Goal: Task Accomplishment & Management: Manage account settings

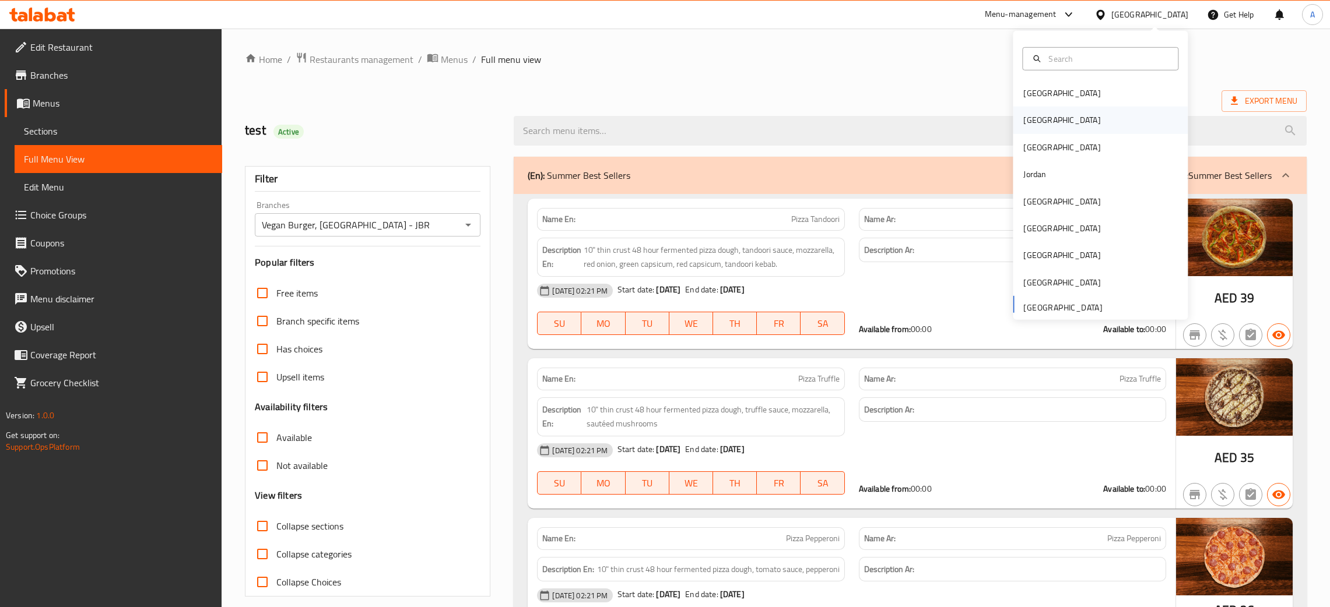
click at [1051, 120] on div "[GEOGRAPHIC_DATA]" at bounding box center [1099, 120] width 175 height 27
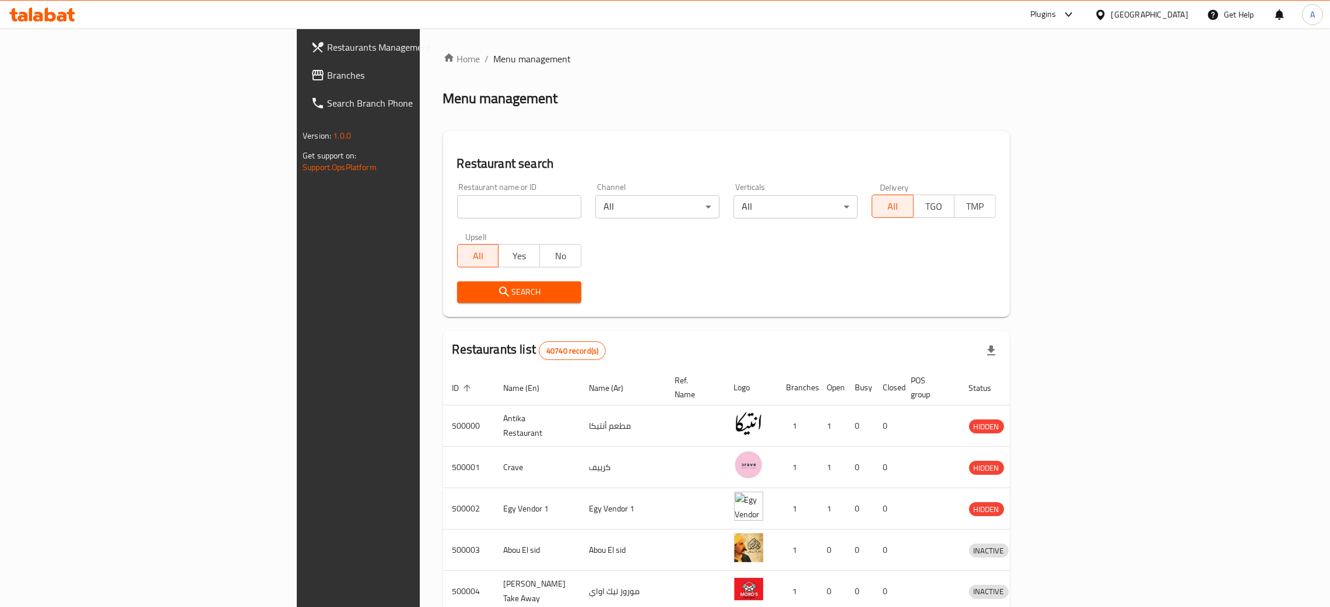
click at [457, 209] on input "search" at bounding box center [519, 206] width 124 height 23
paste input "TOP JUICE"
type input "TOP JUICE"
click button "Search" at bounding box center [519, 293] width 124 height 22
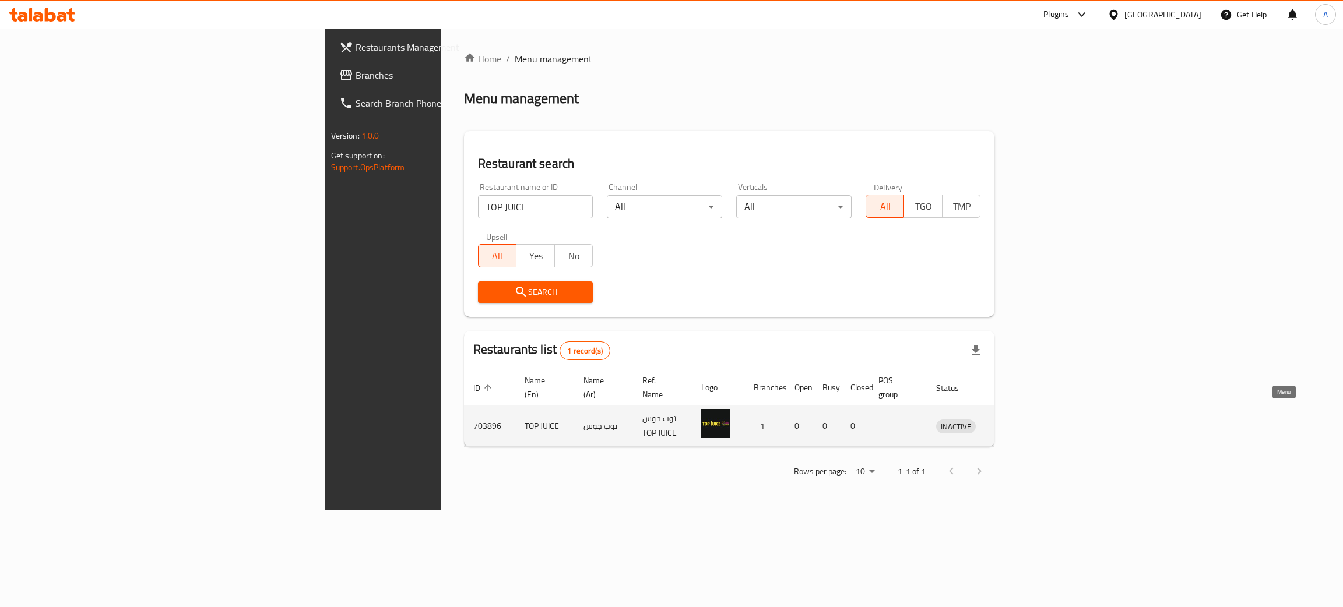
click at [1021, 419] on link "enhanced table" at bounding box center [1010, 426] width 22 height 14
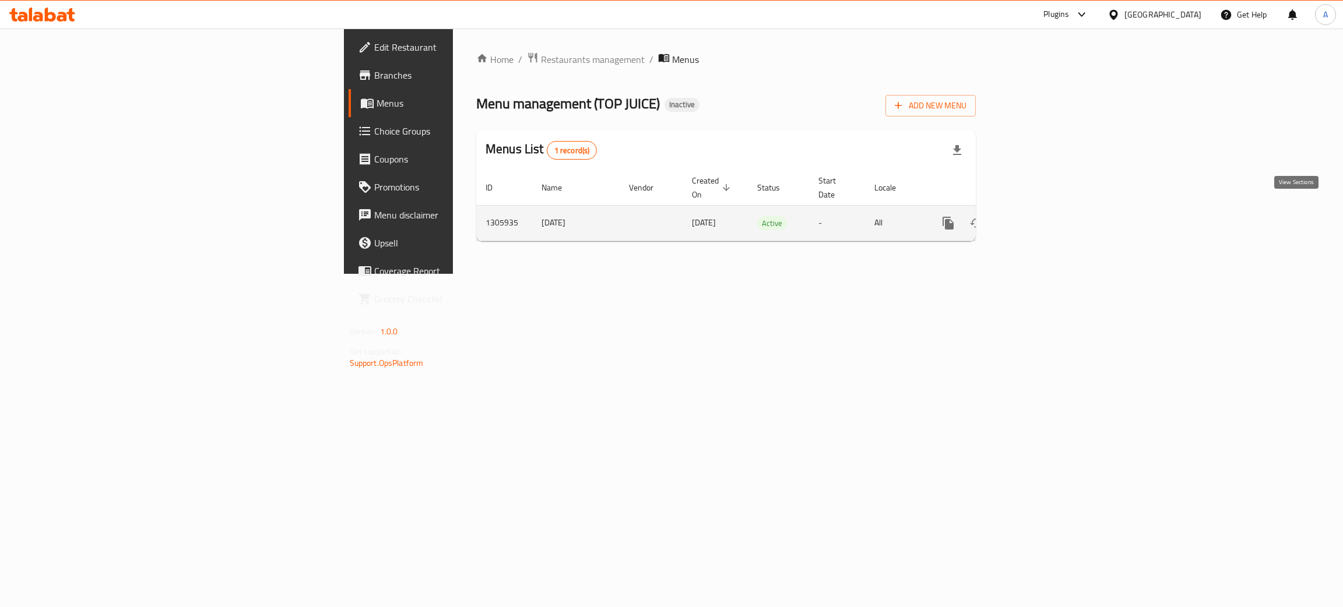
click at [1039, 216] on icon "enhanced table" at bounding box center [1032, 223] width 14 height 14
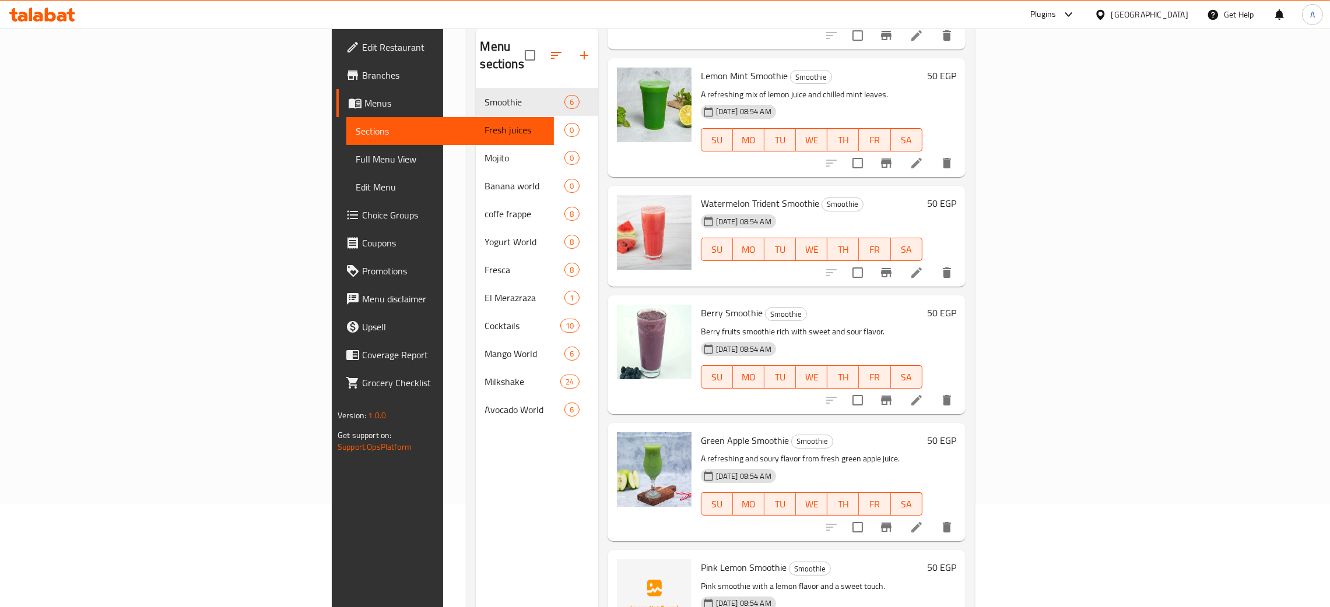
scroll to position [164, 0]
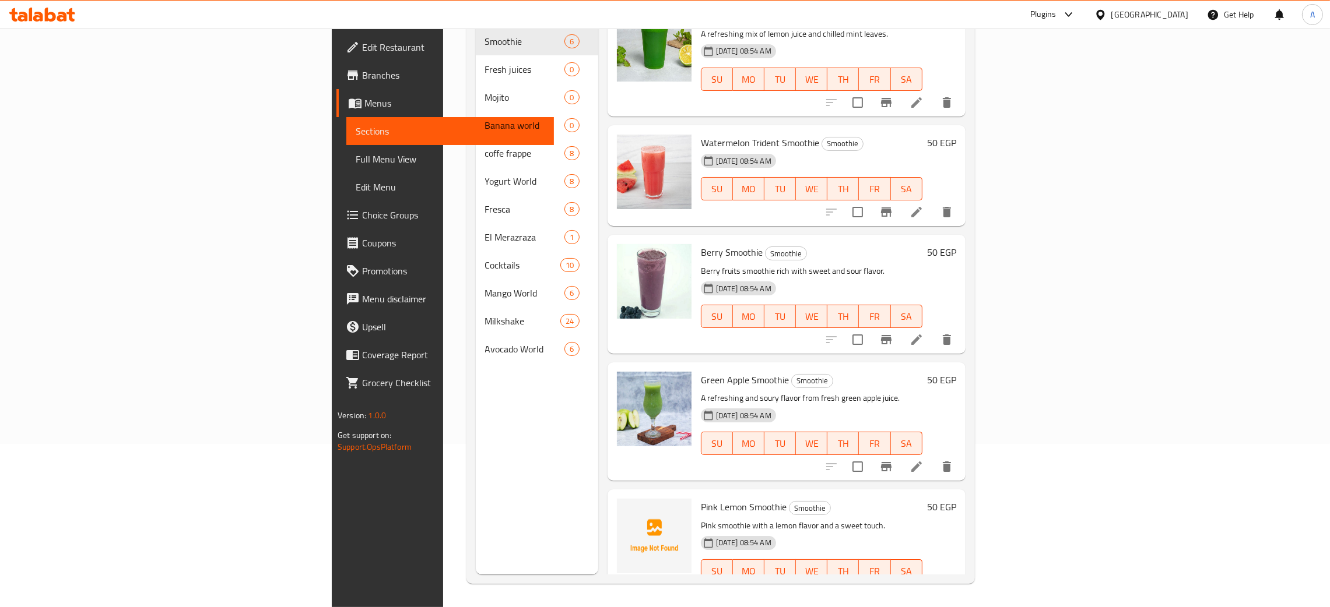
click at [1176, 14] on div "[GEOGRAPHIC_DATA]" at bounding box center [1149, 14] width 77 height 13
click at [1060, 306] on div "[GEOGRAPHIC_DATA]" at bounding box center [1061, 307] width 77 height 13
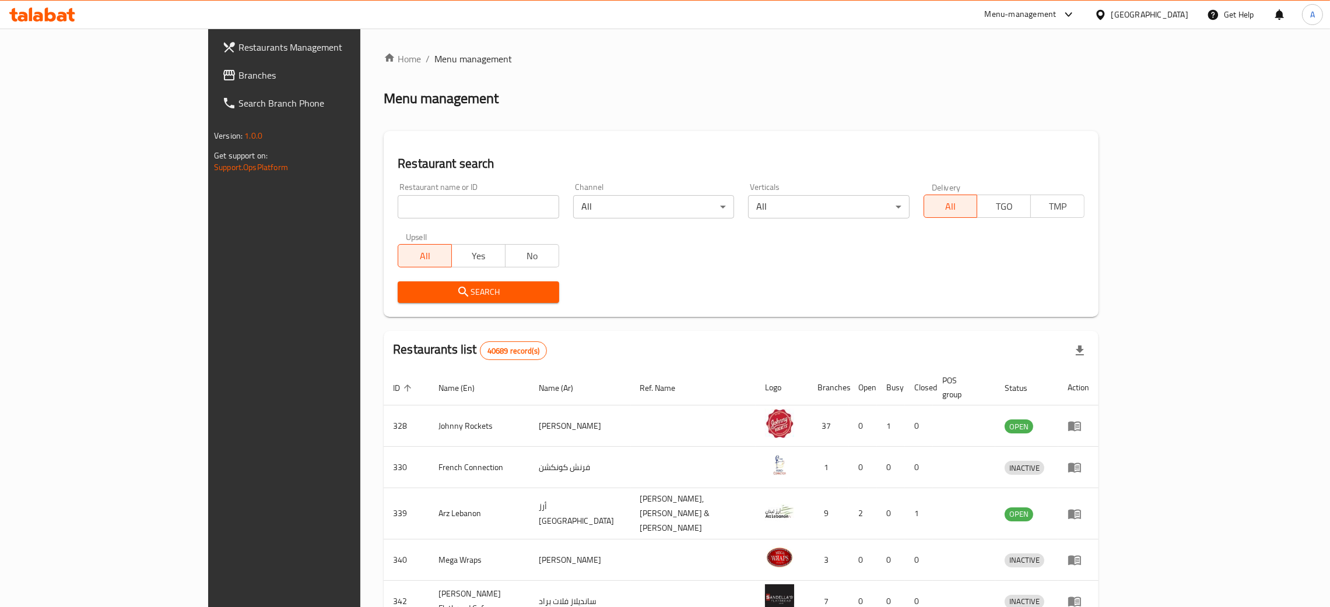
click at [398, 205] on input "search" at bounding box center [478, 206] width 161 height 23
paste input "Dunkin"
type input "Dunkin"
click button "Search" at bounding box center [478, 293] width 161 height 22
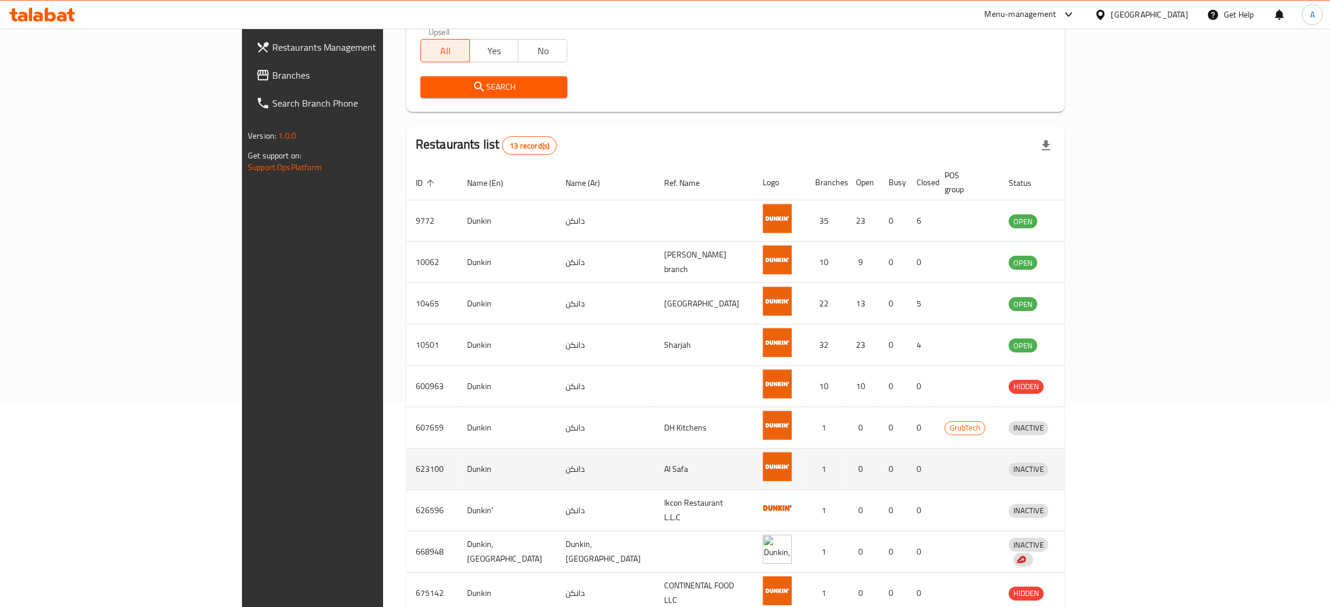
scroll to position [264, 0]
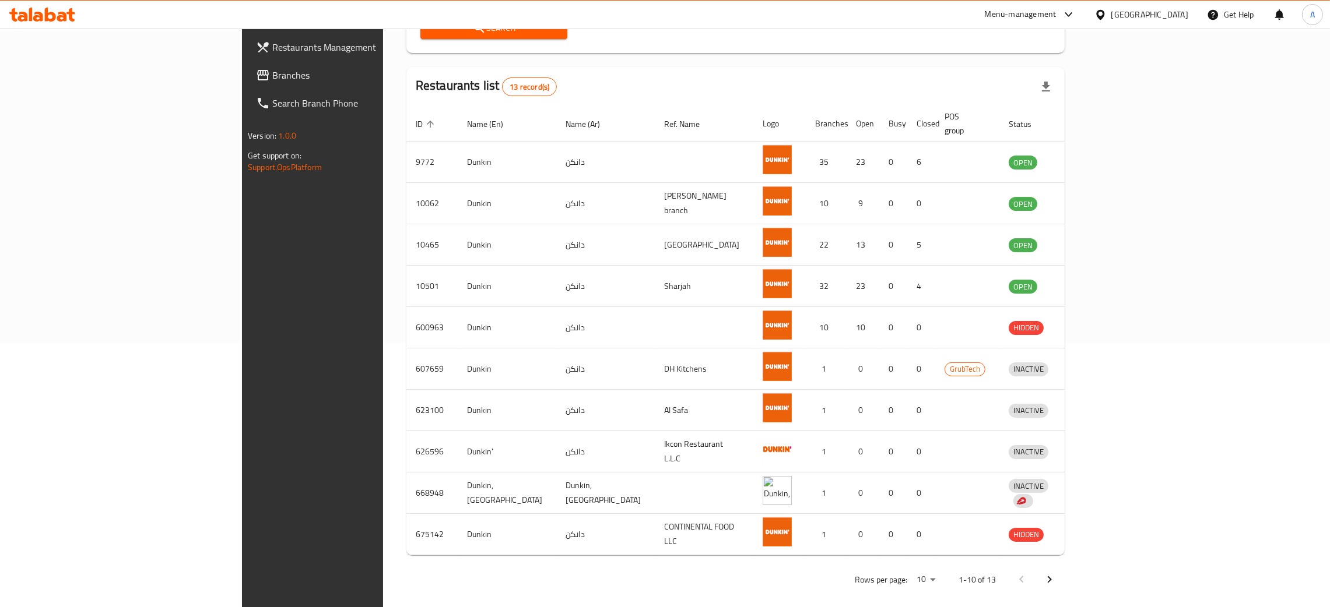
click at [1052, 576] on icon "Next page" at bounding box center [1049, 579] width 4 height 7
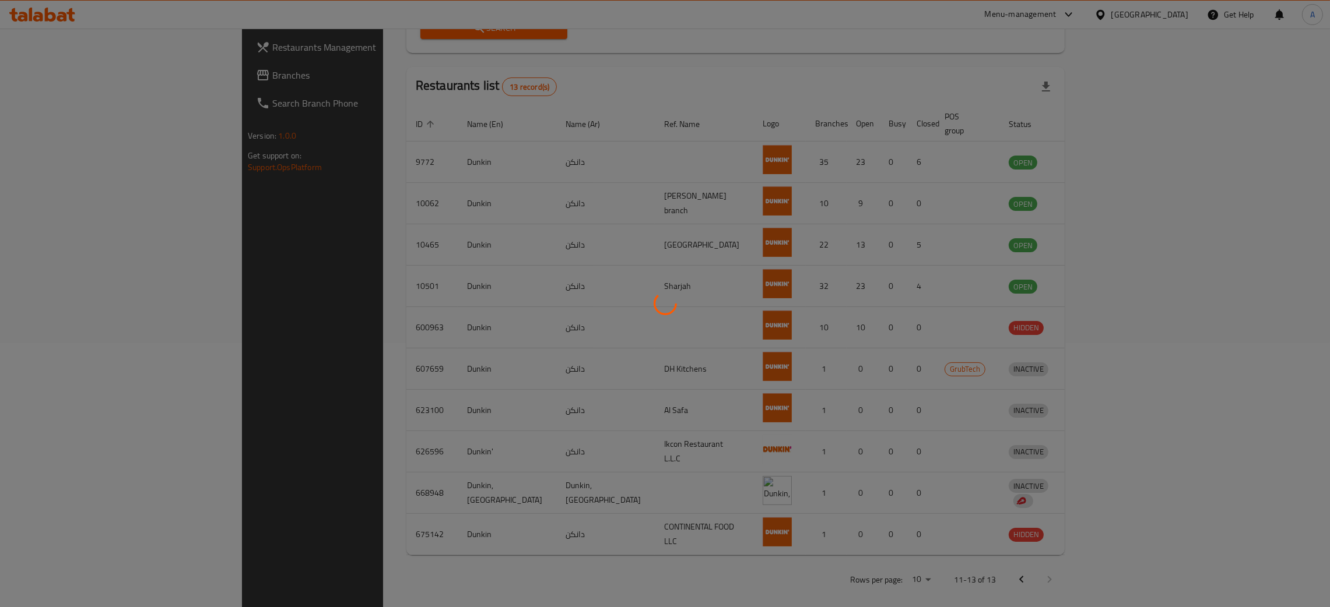
scroll to position [0, 0]
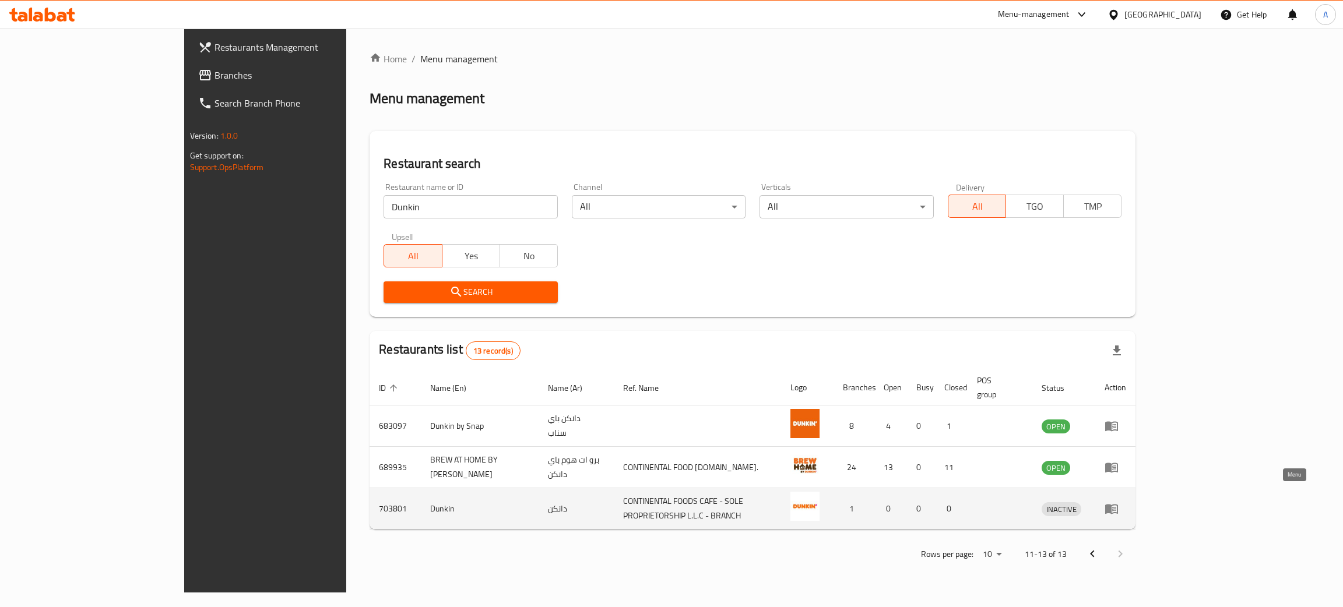
click at [1118, 505] on icon "enhanced table" at bounding box center [1111, 510] width 13 height 10
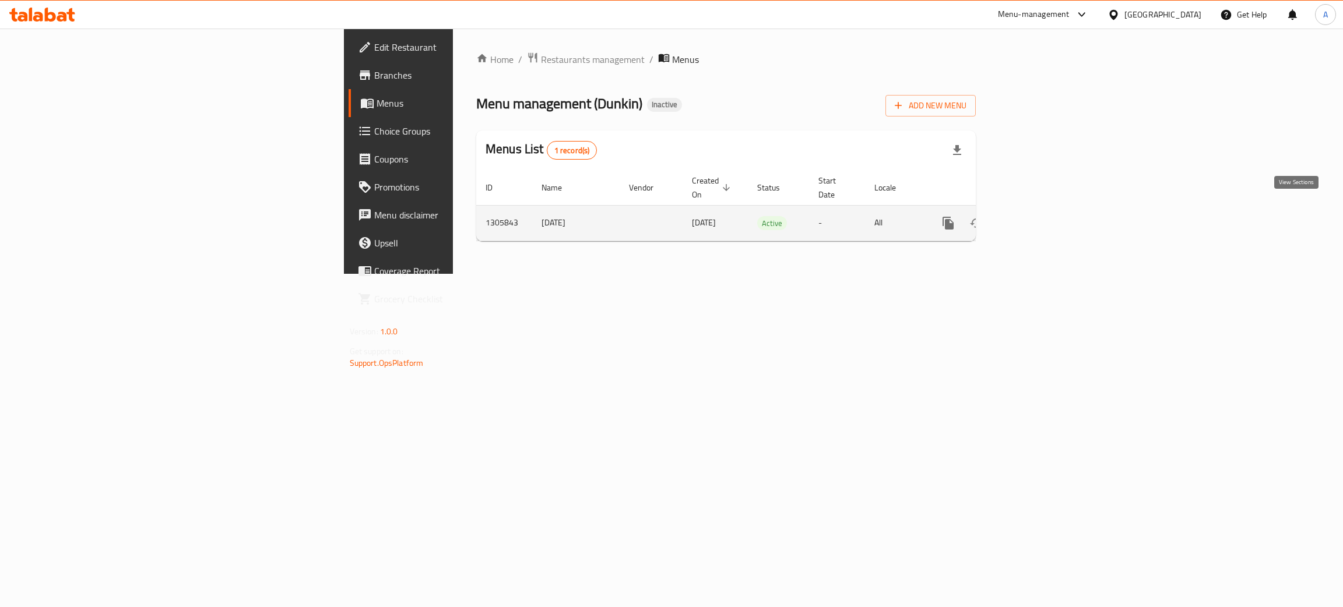
click at [1038, 218] on icon "enhanced table" at bounding box center [1032, 223] width 10 height 10
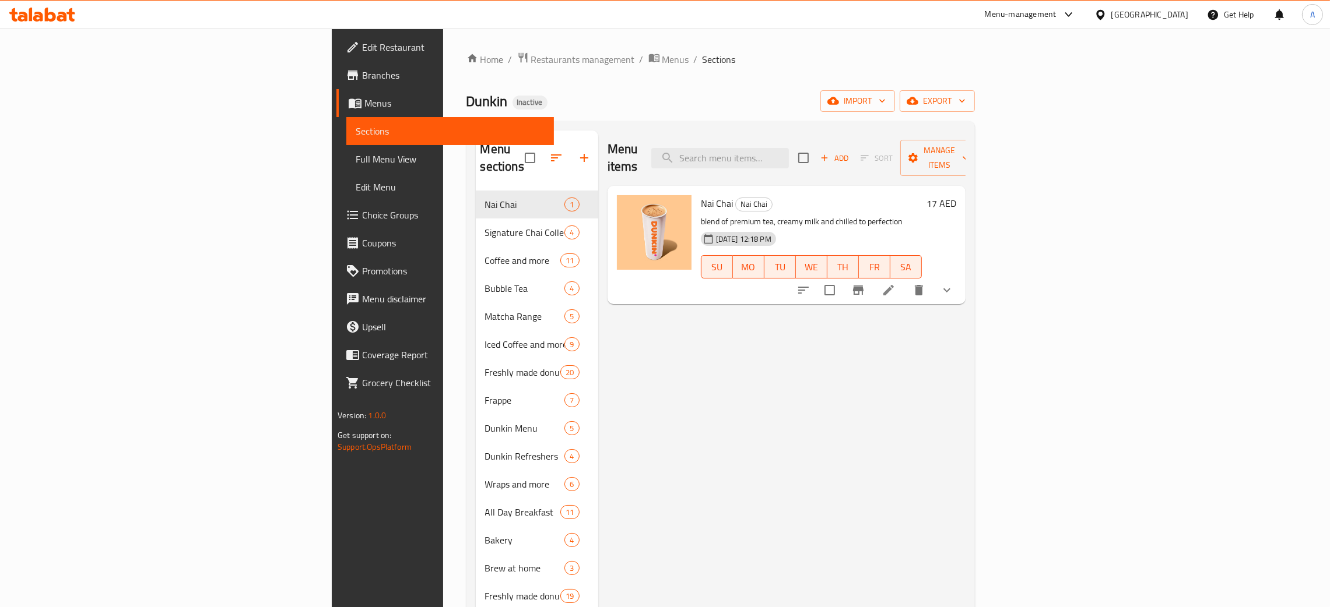
click at [356, 159] on span "Full Menu View" at bounding box center [450, 159] width 189 height 14
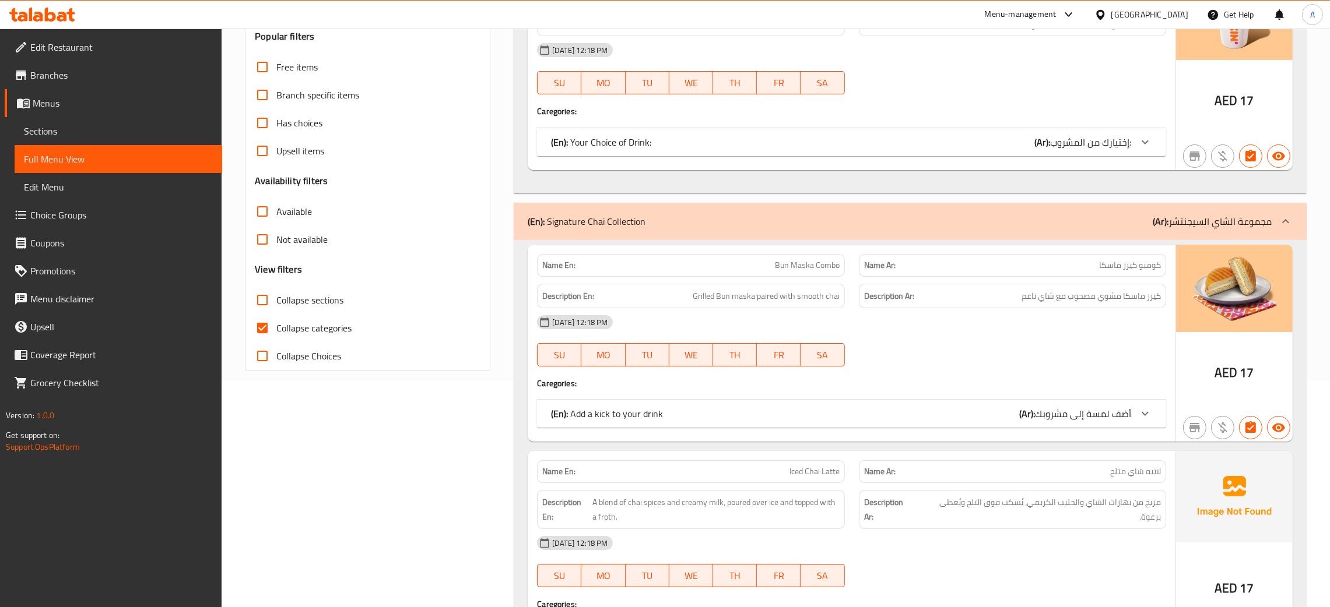
scroll to position [262, 0]
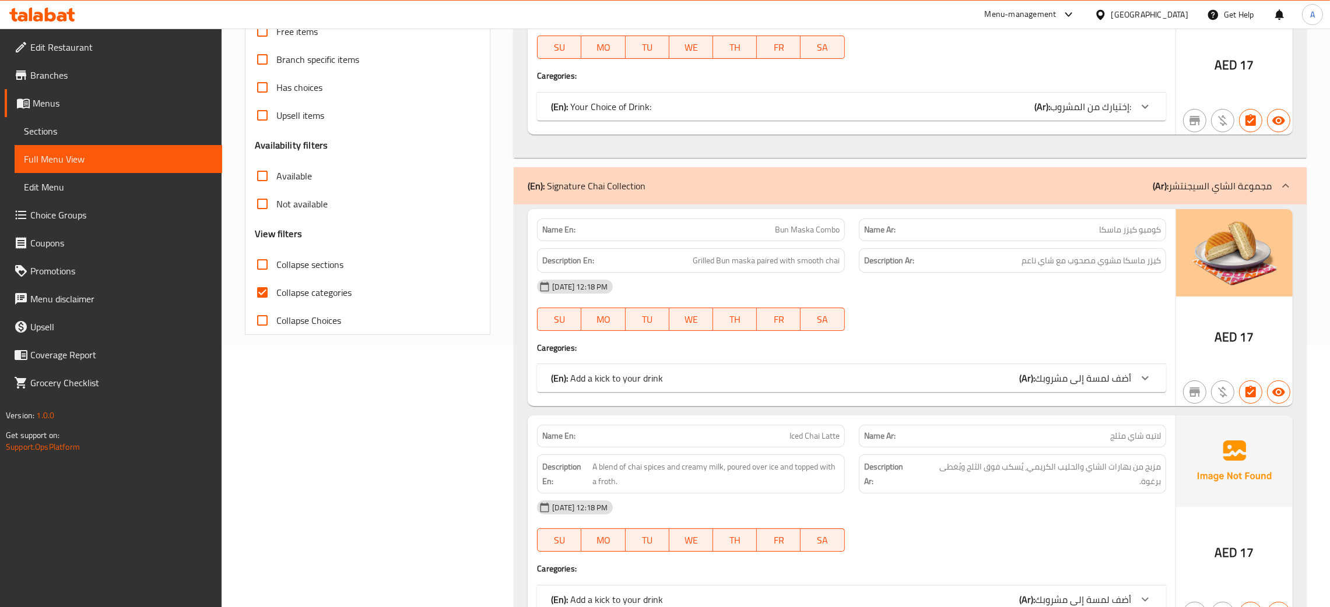
drag, startPoint x: 260, startPoint y: 264, endPoint x: 269, endPoint y: 306, distance: 42.9
click at [260, 263] on input "Collapse sections" at bounding box center [262, 265] width 28 height 28
checkbox input "true"
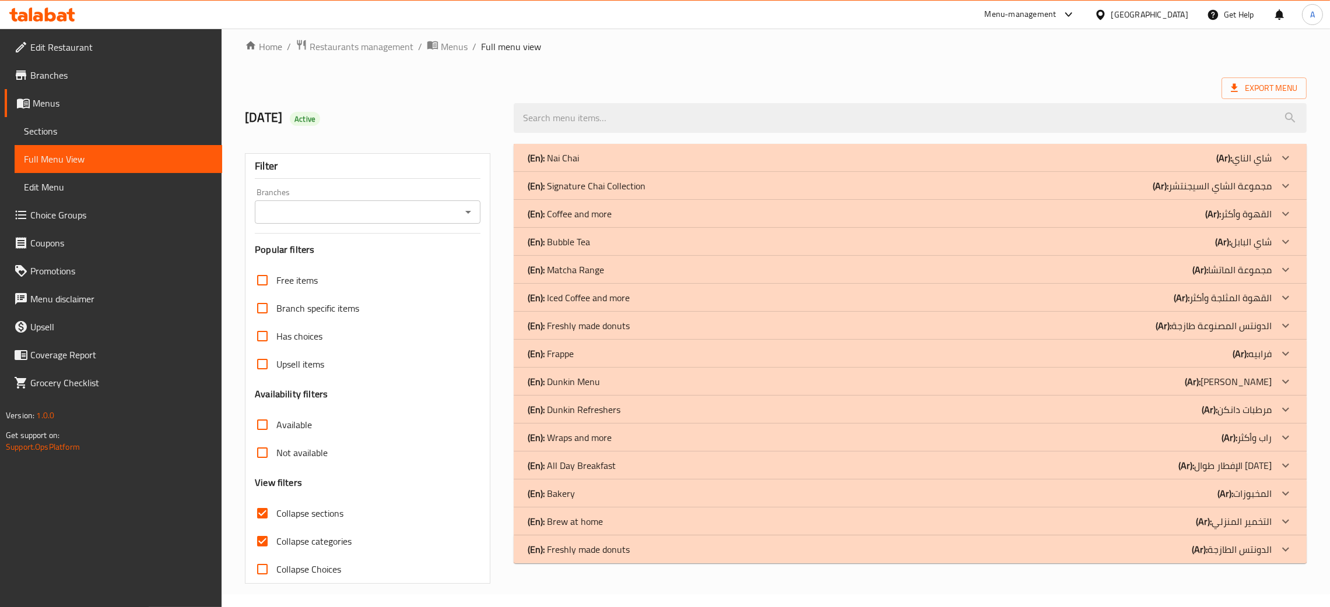
scroll to position [13, 0]
click at [634, 165] on div "(En): Matcha Range (Ar): مجموعة الماتشا" at bounding box center [900, 158] width 744 height 14
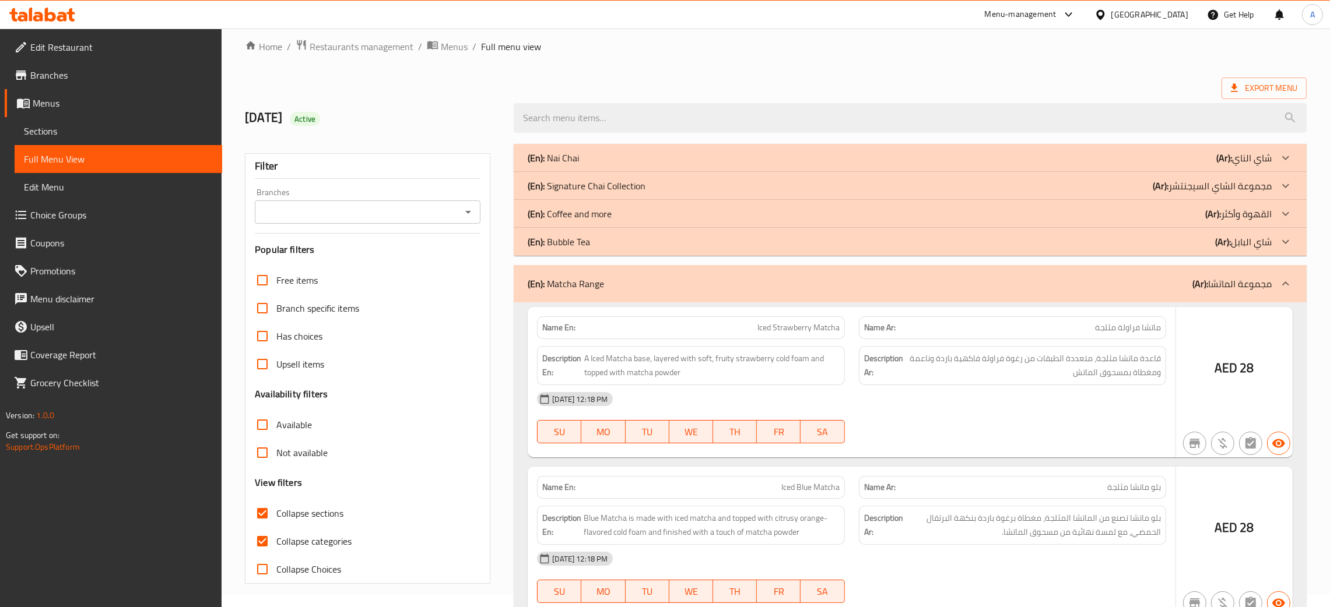
click at [634, 165] on div "(En): Bubble Tea (Ar): شاي البابل" at bounding box center [900, 158] width 744 height 14
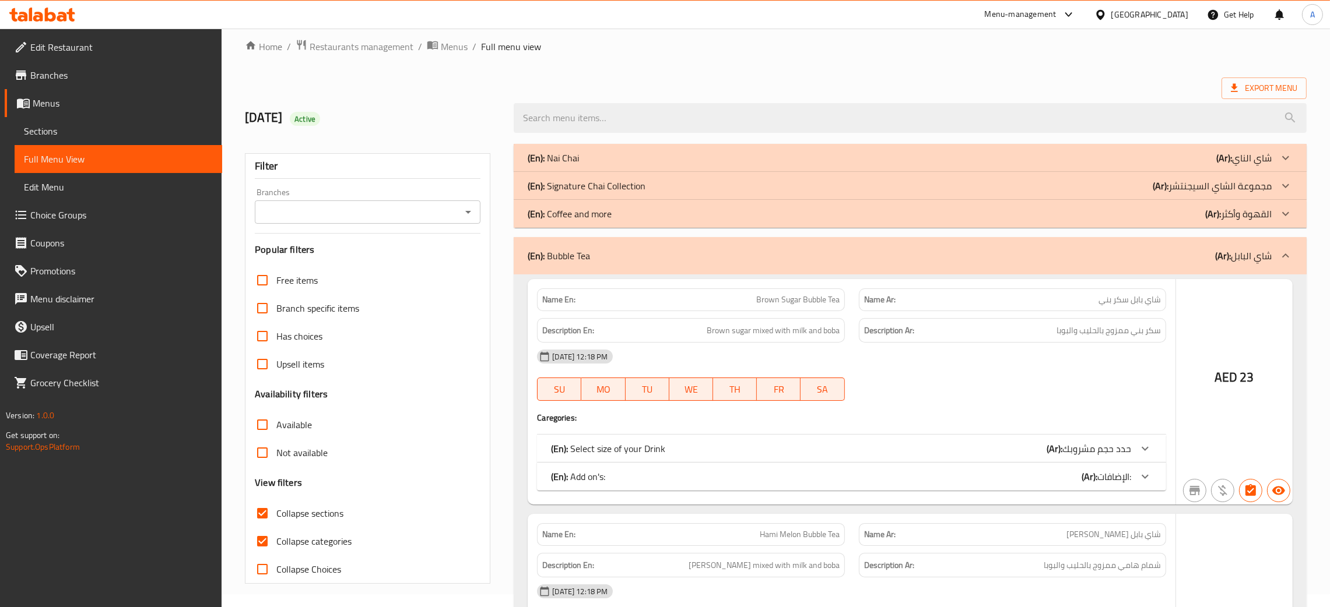
click at [638, 165] on div "(En): Coffee and more (Ar): القهوة وأكثر" at bounding box center [900, 158] width 744 height 14
click at [655, 165] on div "(En): Signature Chai Collection (Ar): مجموعة الشاي السيجنتشر" at bounding box center [900, 158] width 744 height 14
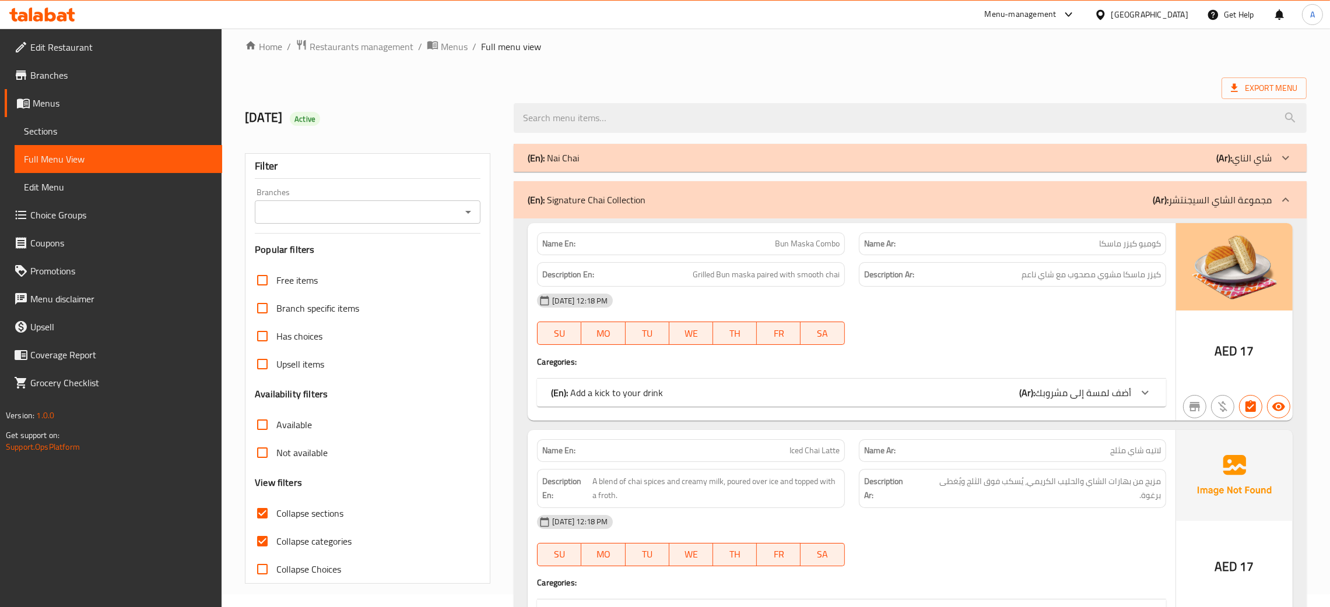
click at [653, 166] on div "(En): [PERSON_NAME] (Ar): [PERSON_NAME]" at bounding box center [910, 158] width 793 height 28
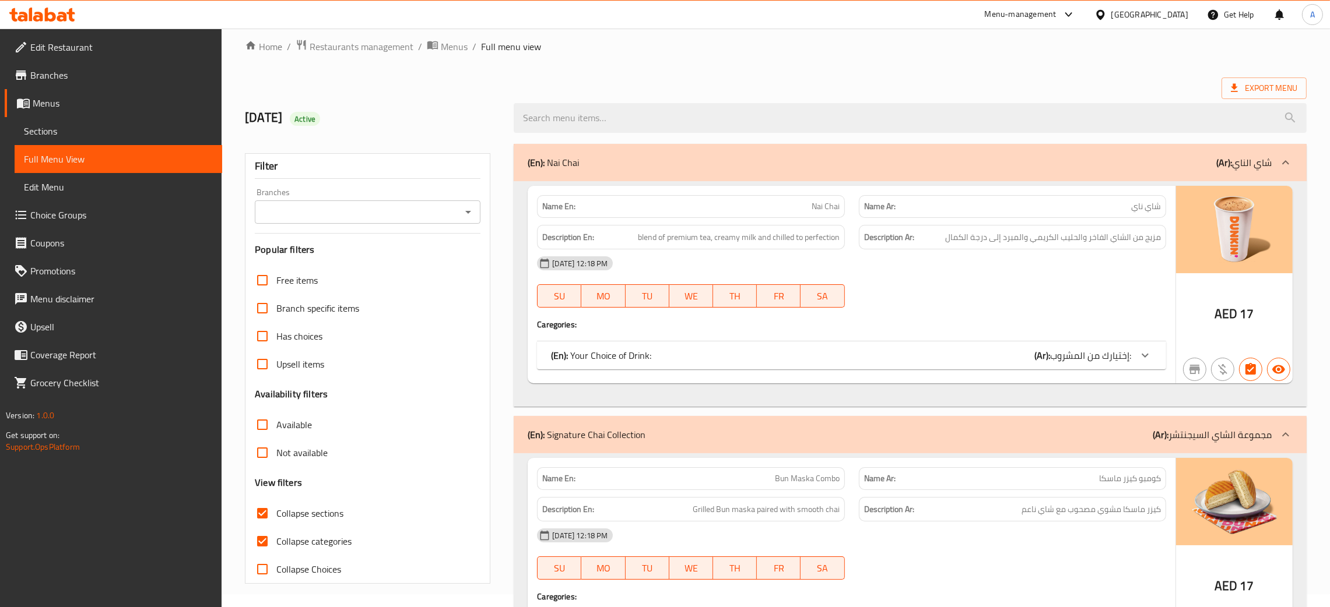
scroll to position [450, 0]
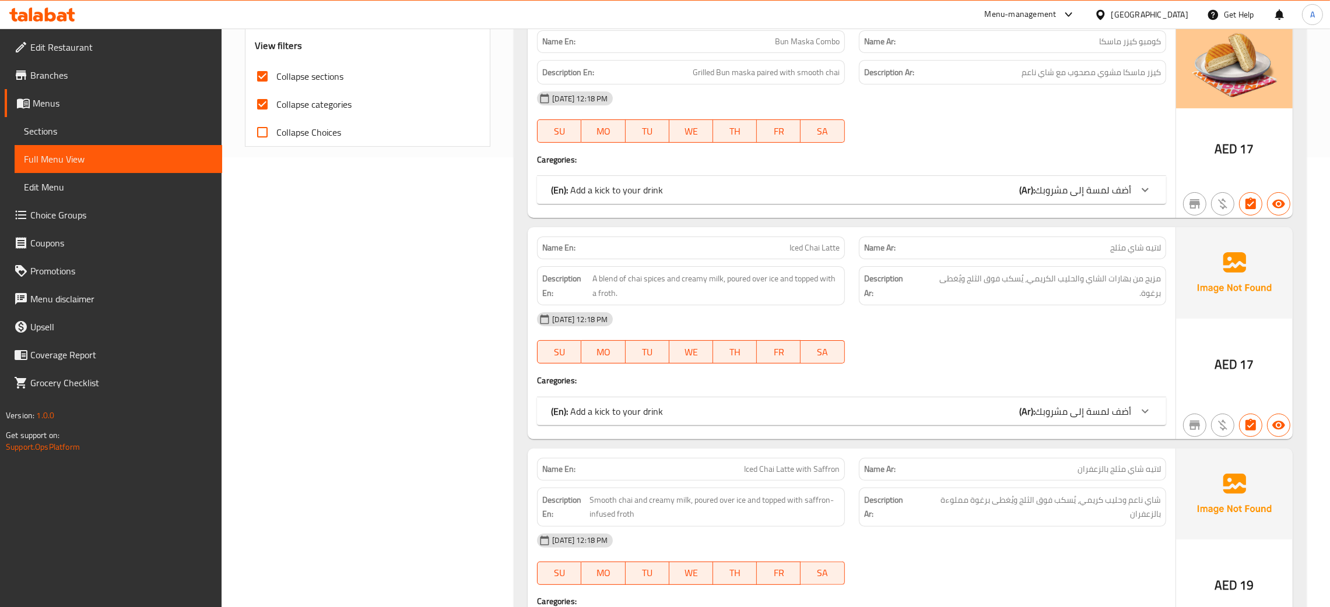
click at [265, 104] on input "Collapse categories" at bounding box center [262, 104] width 28 height 28
checkbox input "false"
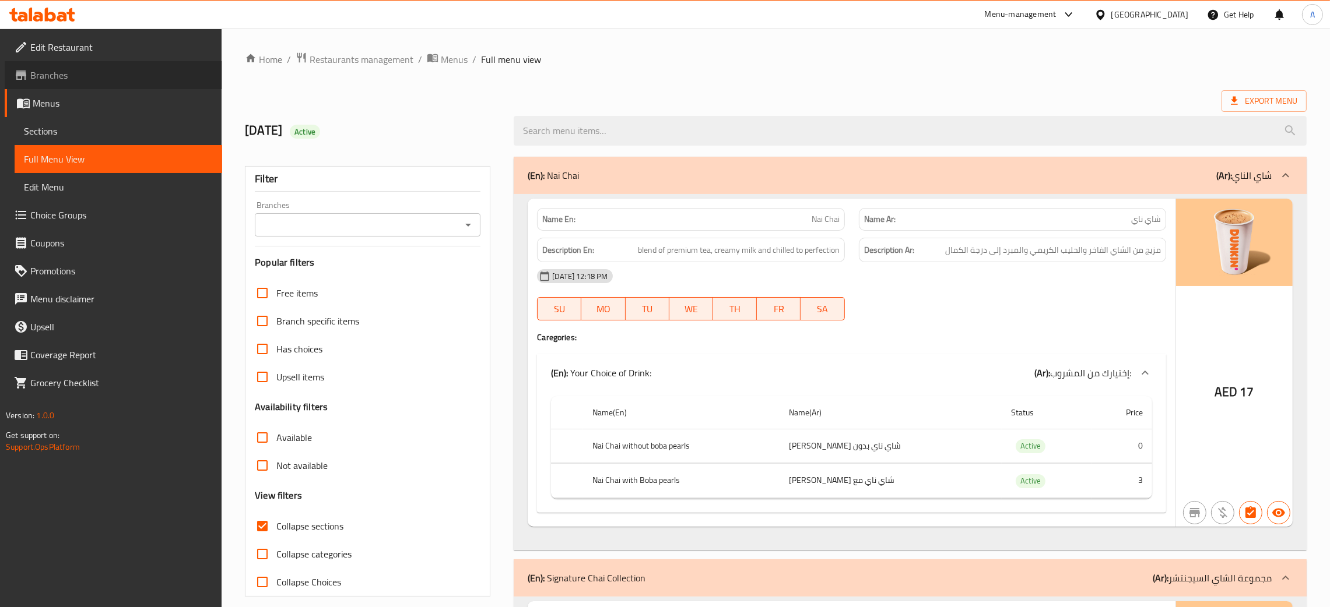
click at [37, 75] on span "Branches" at bounding box center [121, 75] width 182 height 14
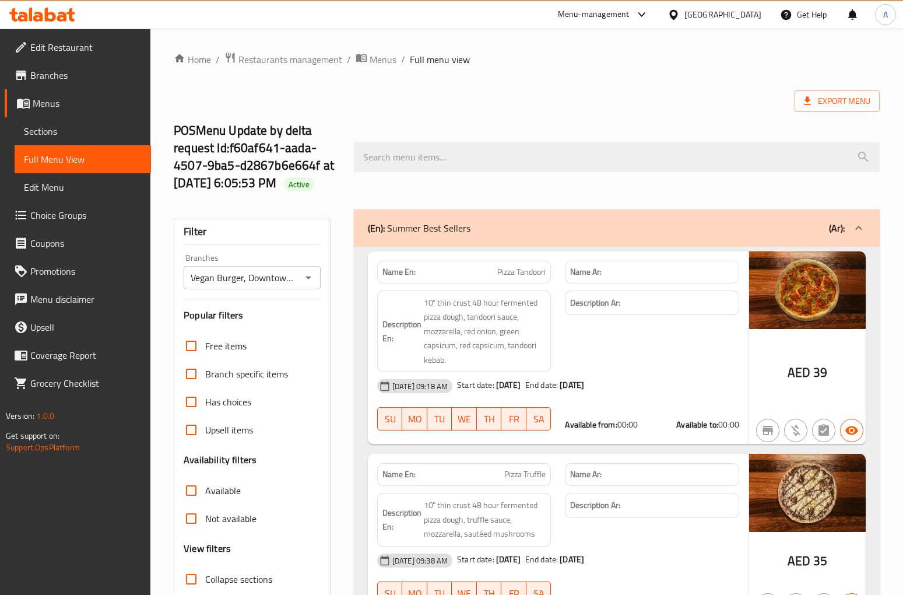
scroll to position [3472, 0]
